Goal: Information Seeking & Learning: Learn about a topic

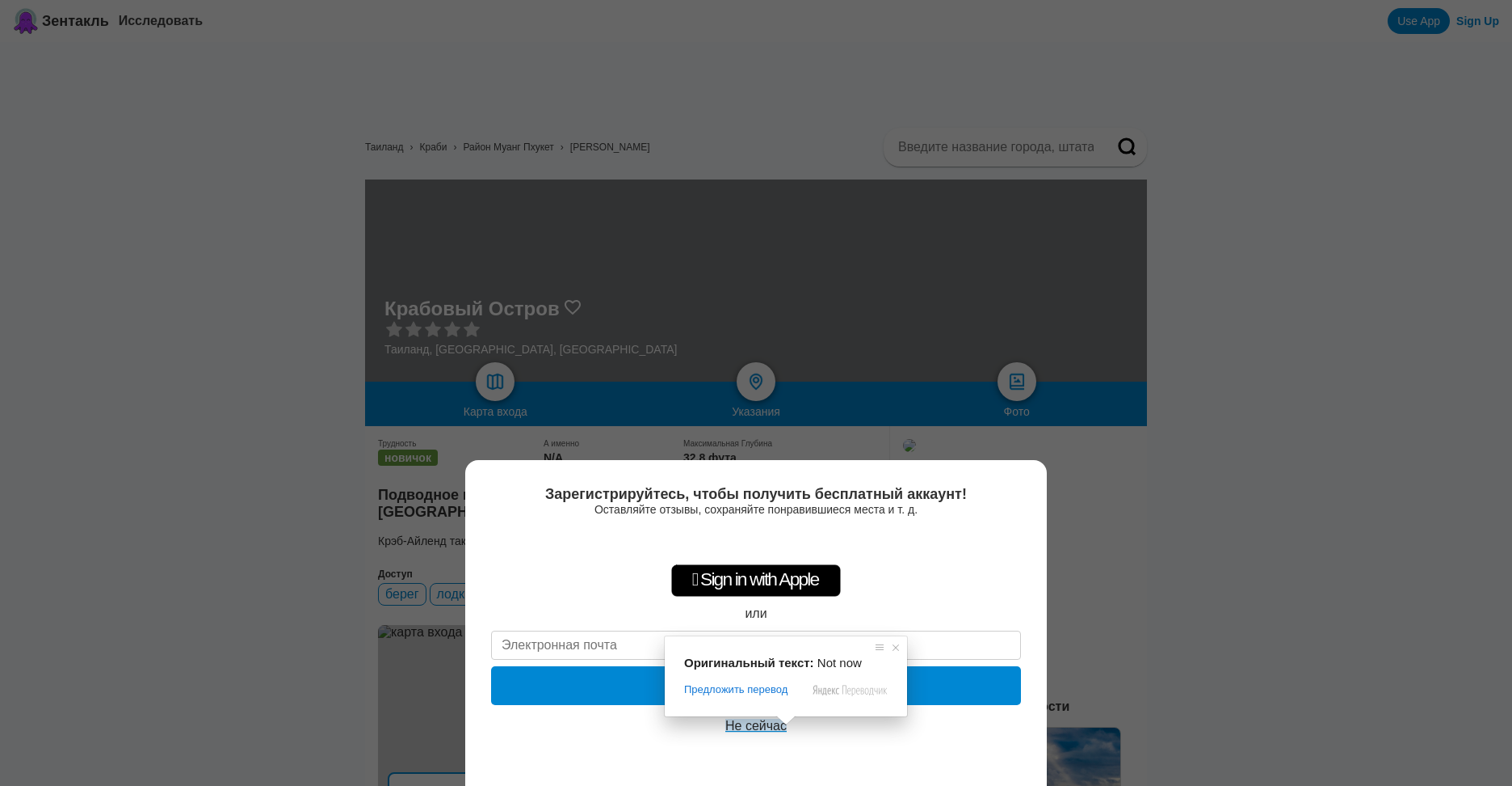
click at [762, 724] on ya-tr-span "Не сейчас" at bounding box center [756, 725] width 61 height 14
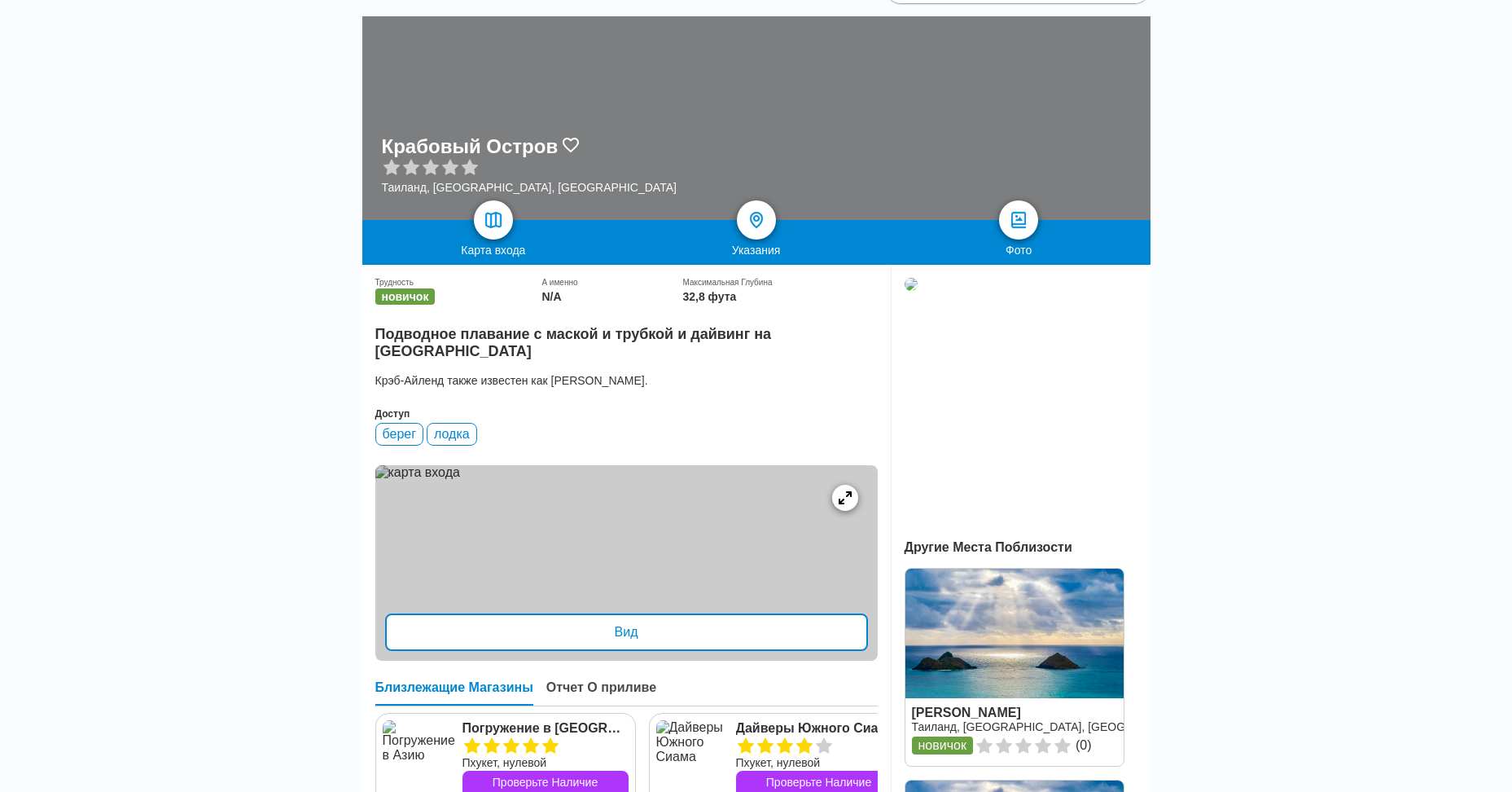
scroll to position [98, 0]
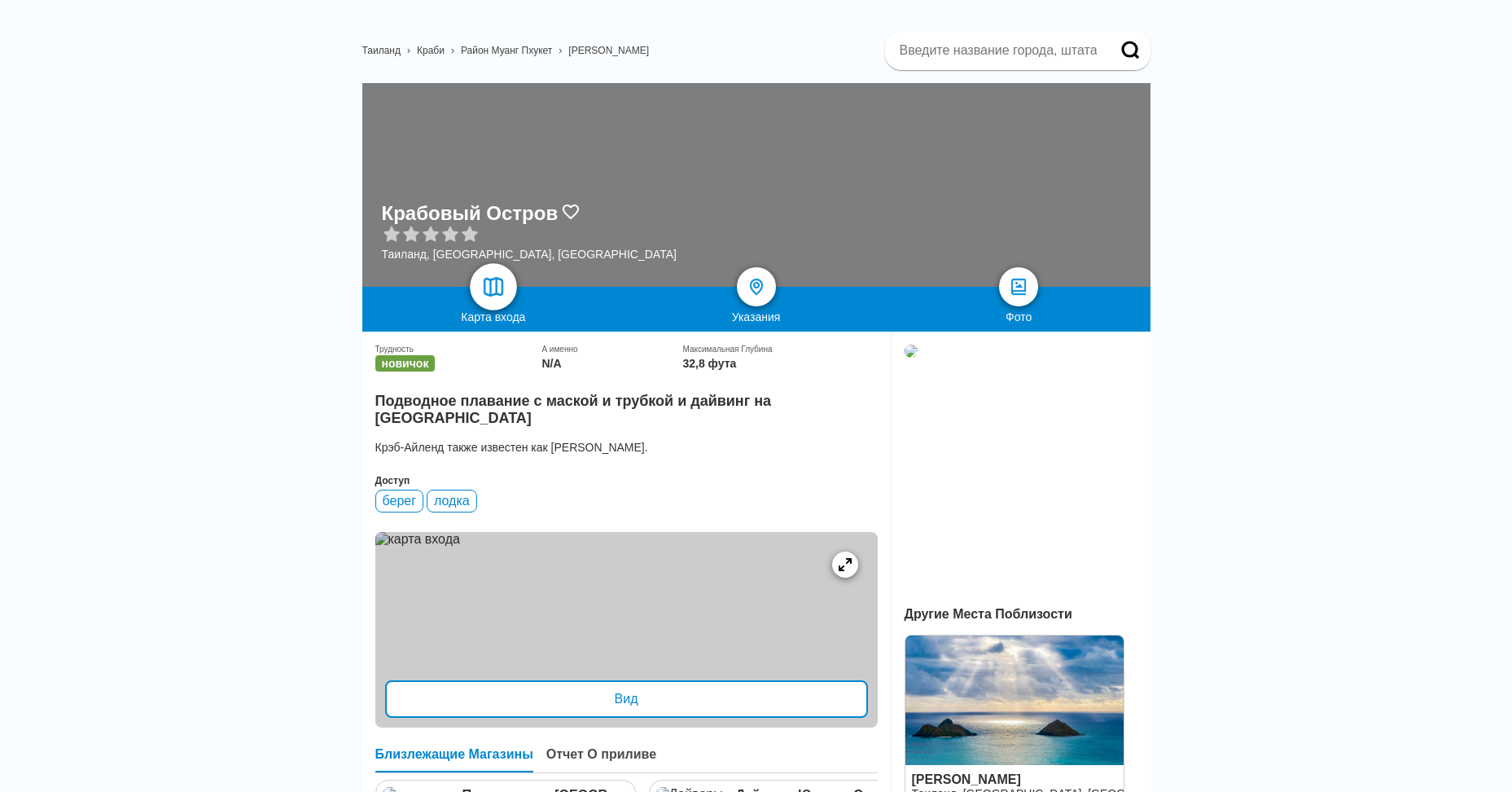
click at [498, 285] on img at bounding box center [493, 287] width 23 height 23
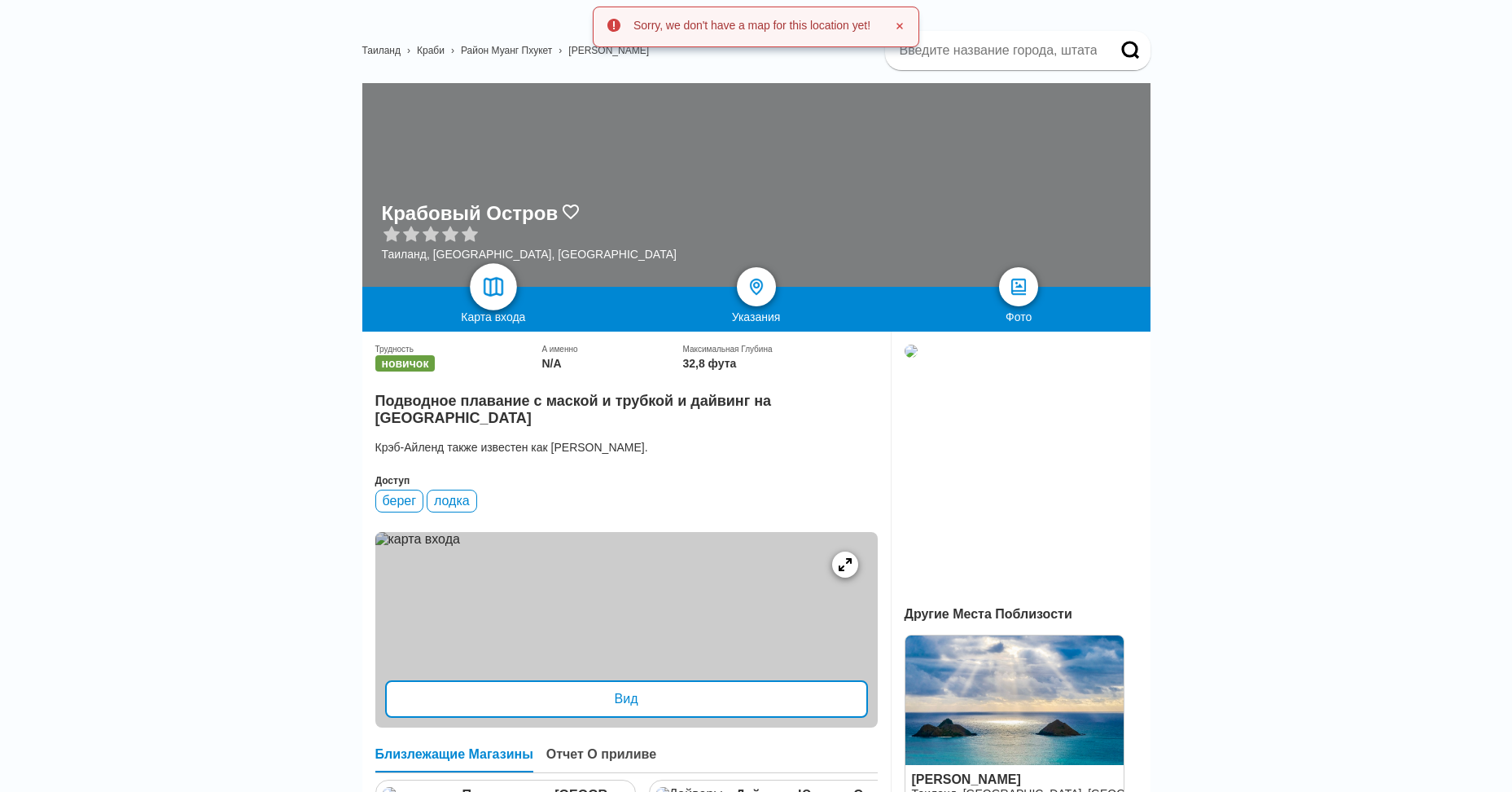
scroll to position [0, 0]
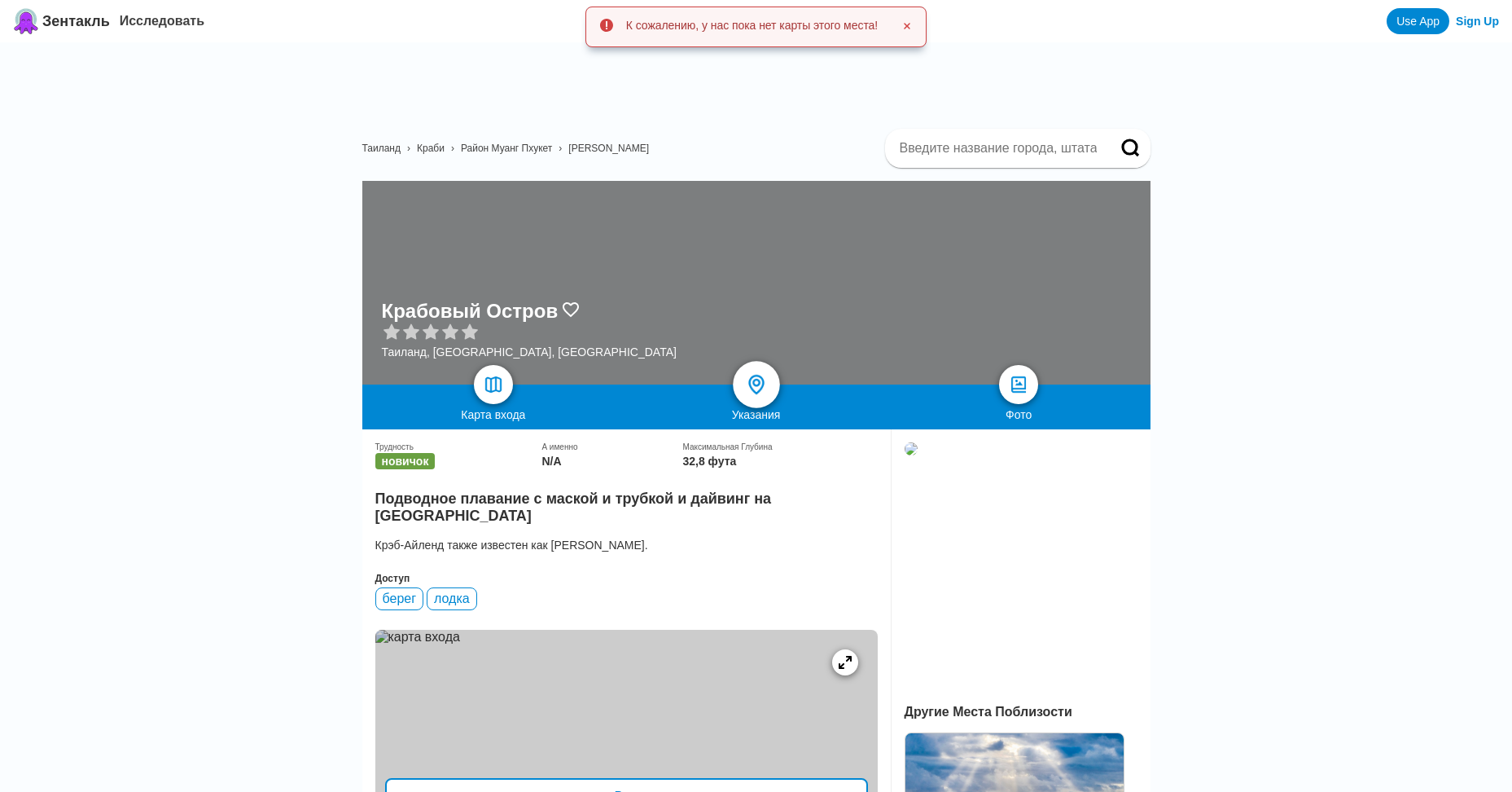
click at [756, 385] on img at bounding box center [756, 385] width 23 height 23
click at [1023, 377] on img at bounding box center [1019, 385] width 23 height 23
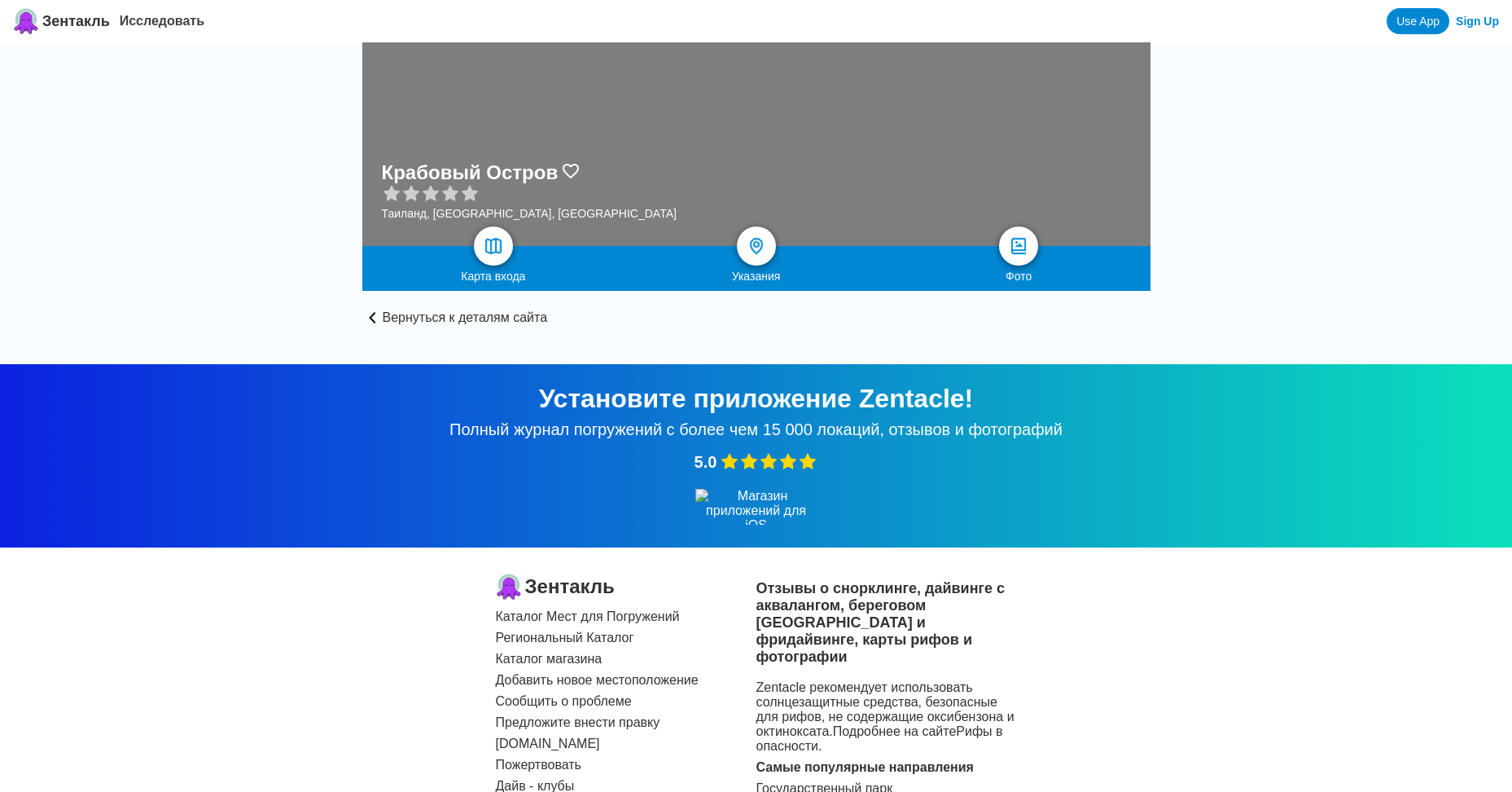
click at [376, 312] on link "Вернуться к деталям сайта" at bounding box center [756, 307] width 788 height 34
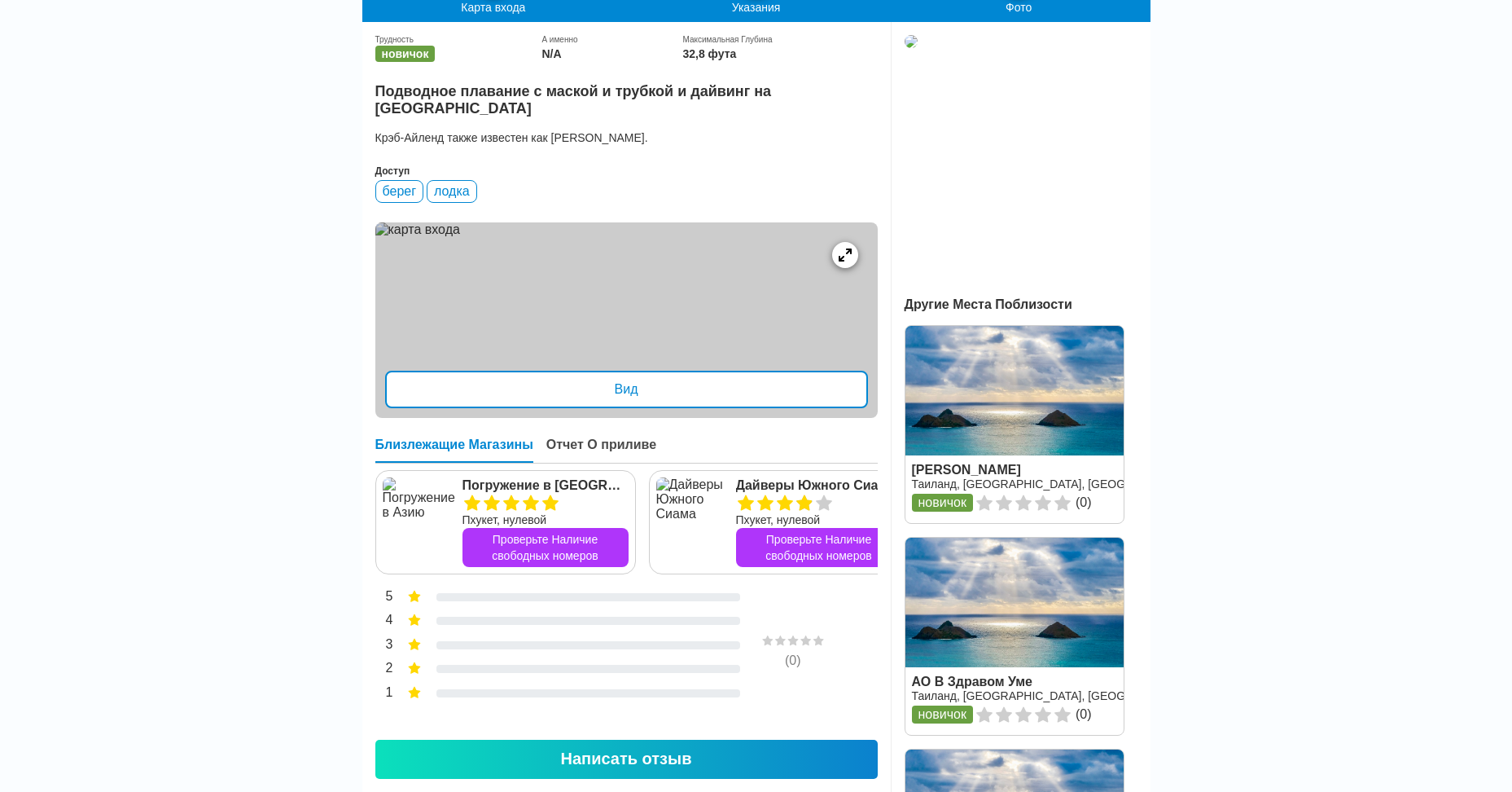
scroll to position [391, 0]
